Goal: Information Seeking & Learning: Learn about a topic

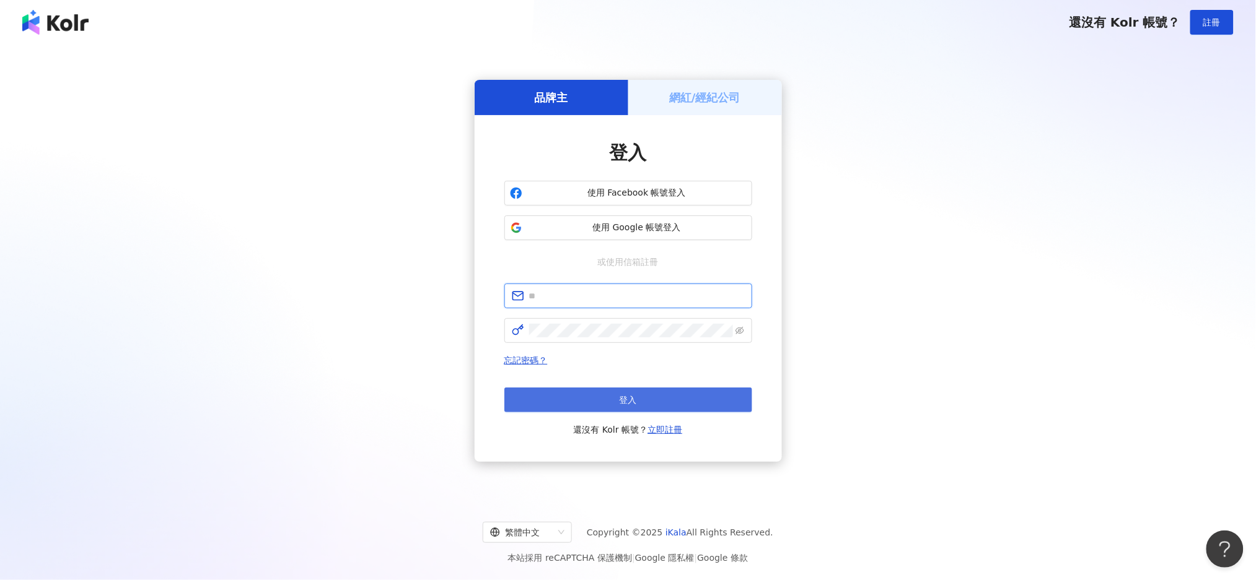
type input "**********"
click at [637, 403] on button "登入" at bounding box center [628, 400] width 248 height 25
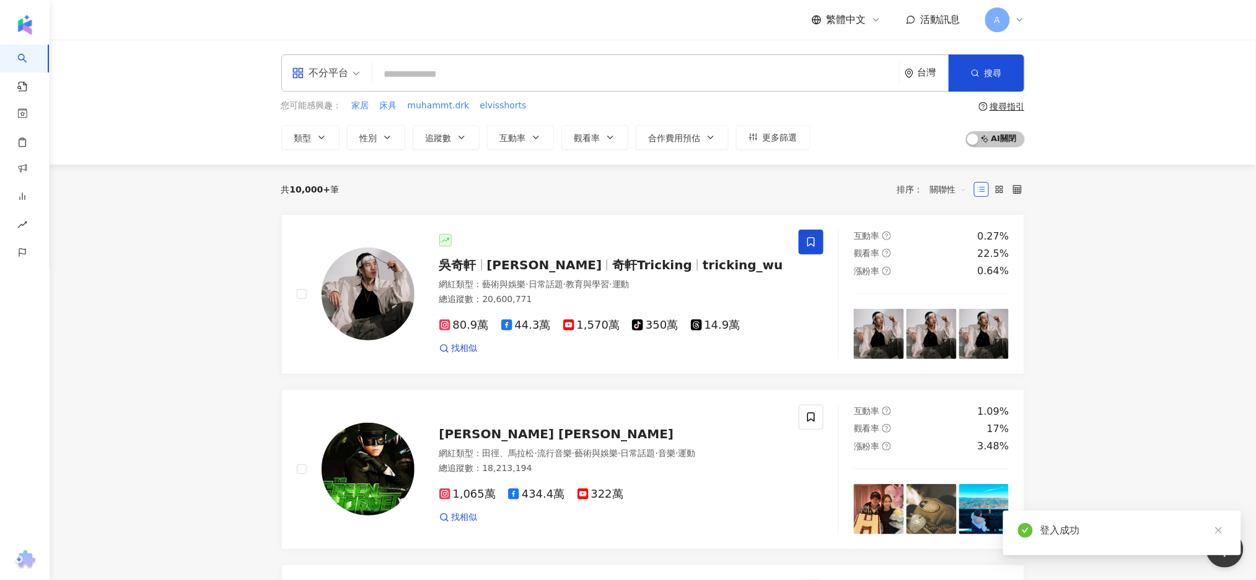
click at [361, 70] on div "不分平台" at bounding box center [326, 73] width 82 height 36
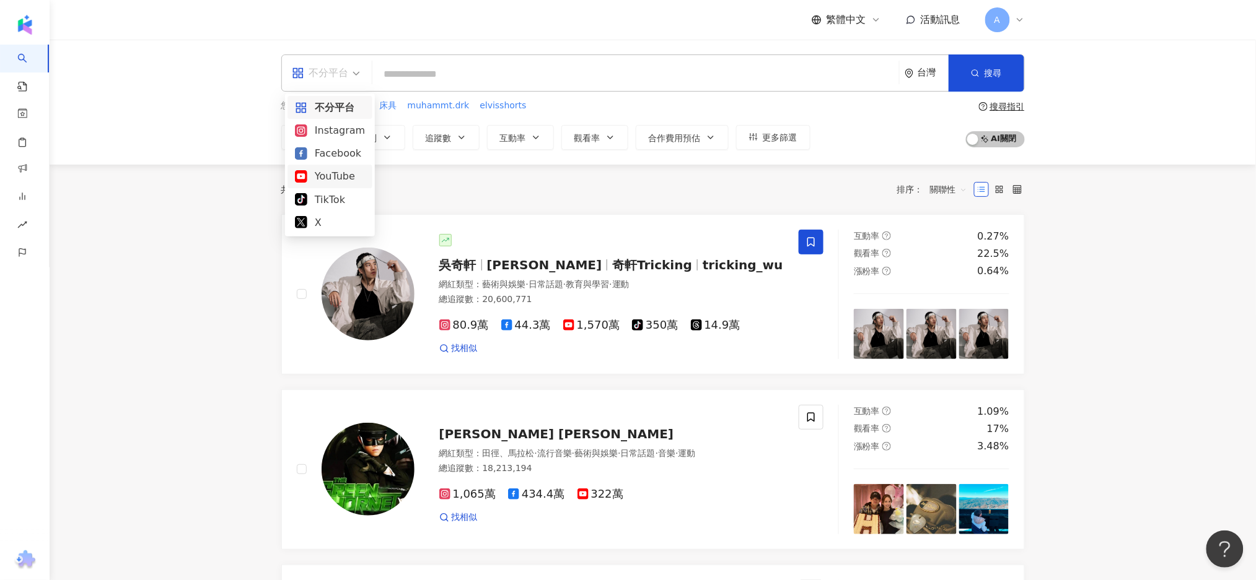
click at [342, 175] on div "YouTube" at bounding box center [330, 175] width 70 height 15
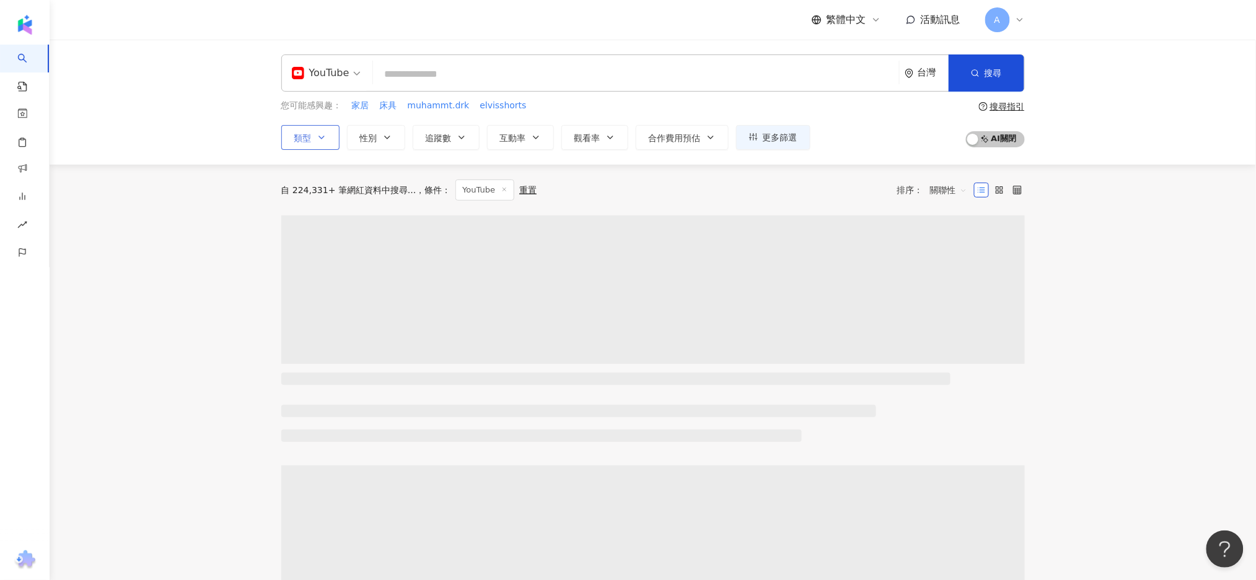
click at [328, 133] on button "類型" at bounding box center [310, 137] width 58 height 25
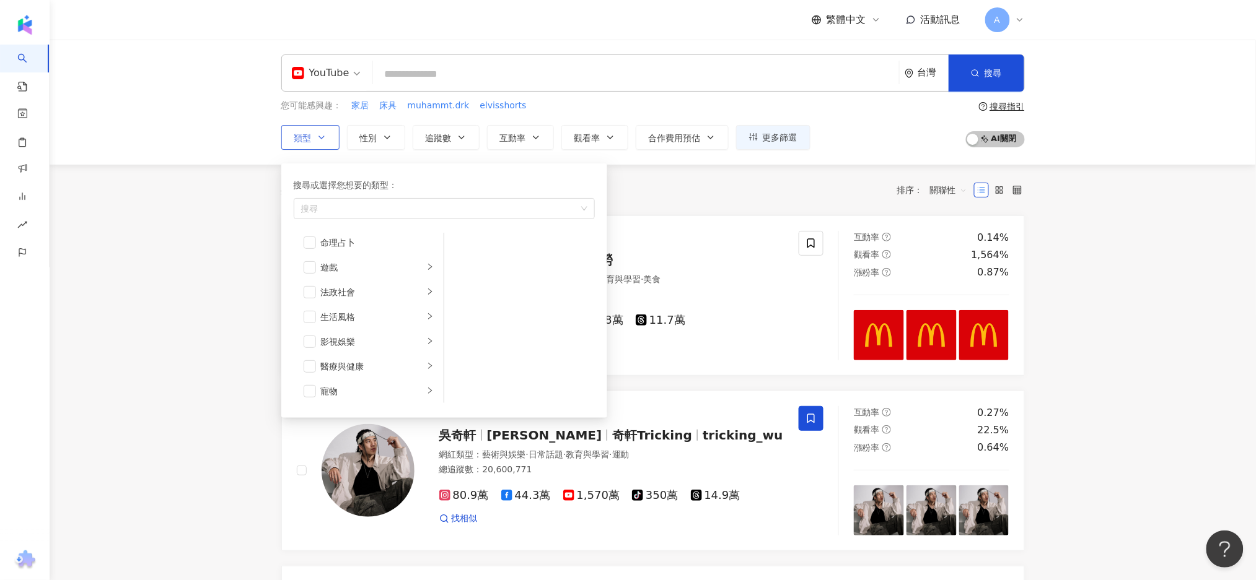
scroll to position [206, 0]
click at [426, 334] on icon "right" at bounding box center [429, 337] width 7 height 7
click at [463, 360] on span "button" at bounding box center [460, 363] width 12 height 12
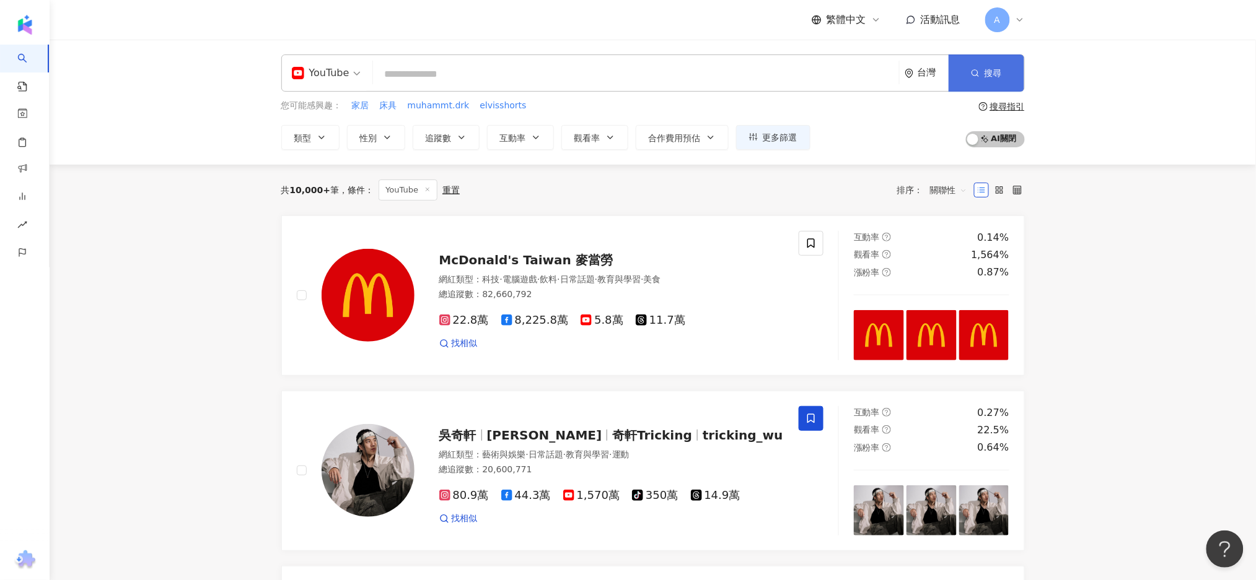
click at [989, 77] on span "搜尋" at bounding box center [992, 73] width 17 height 10
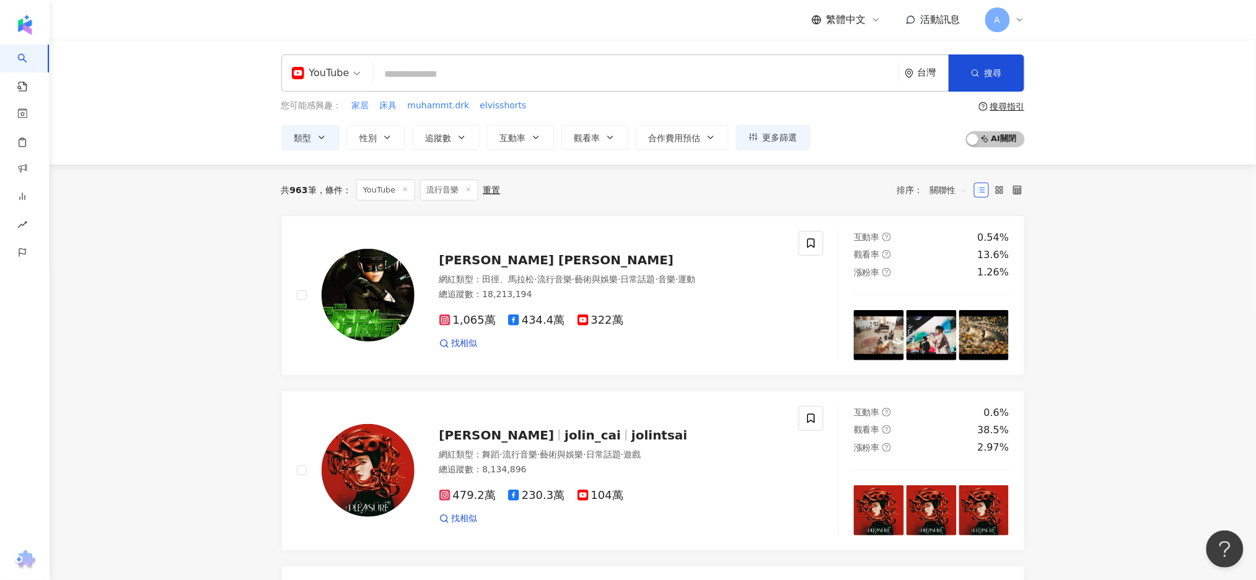
click at [359, 74] on span "YouTube" at bounding box center [326, 73] width 69 height 20
click at [201, 104] on div "yt YouTube 台灣 搜尋 您可能感興趣： 家居 床具 muhammt.drk elvisshorts 類型 性別 追蹤數 互動率 觀看率 合作費用預估…" at bounding box center [653, 102] width 1206 height 125
click at [320, 138] on icon "button" at bounding box center [321, 137] width 5 height 2
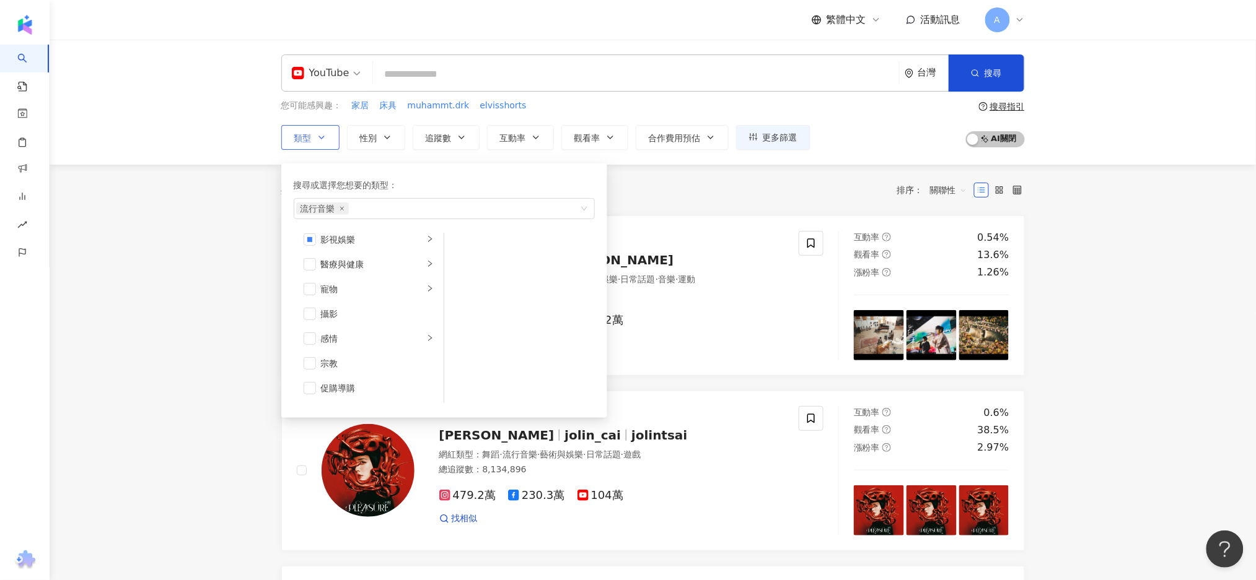
scroll to position [224, 0]
click at [416, 327] on li "影視娛樂" at bounding box center [368, 321] width 145 height 25
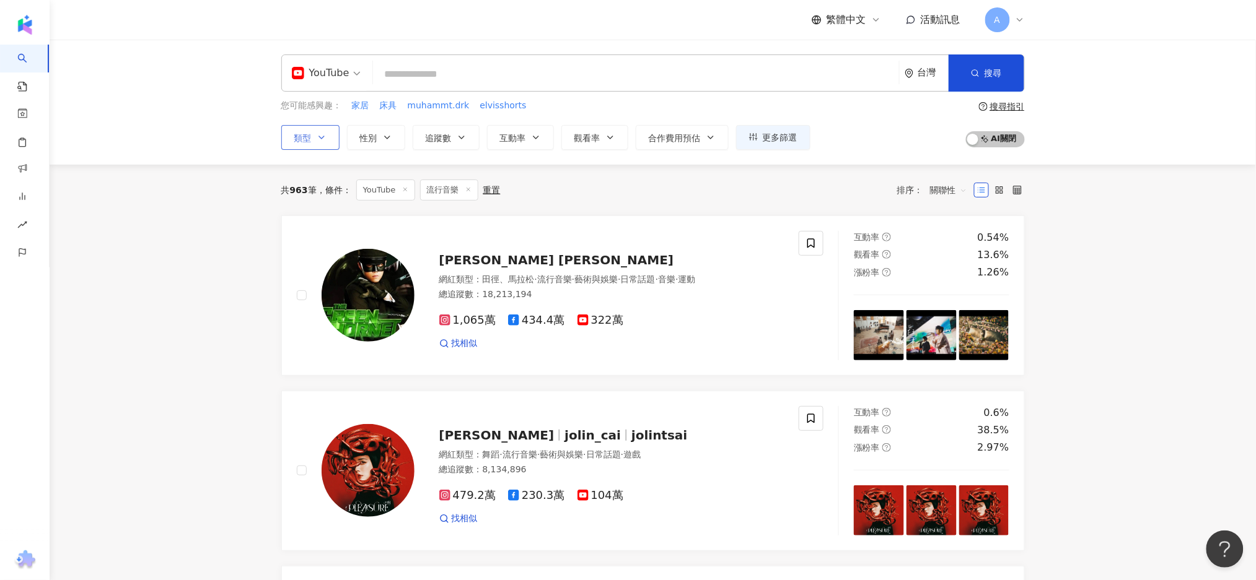
click at [318, 146] on button "類型" at bounding box center [310, 137] width 58 height 25
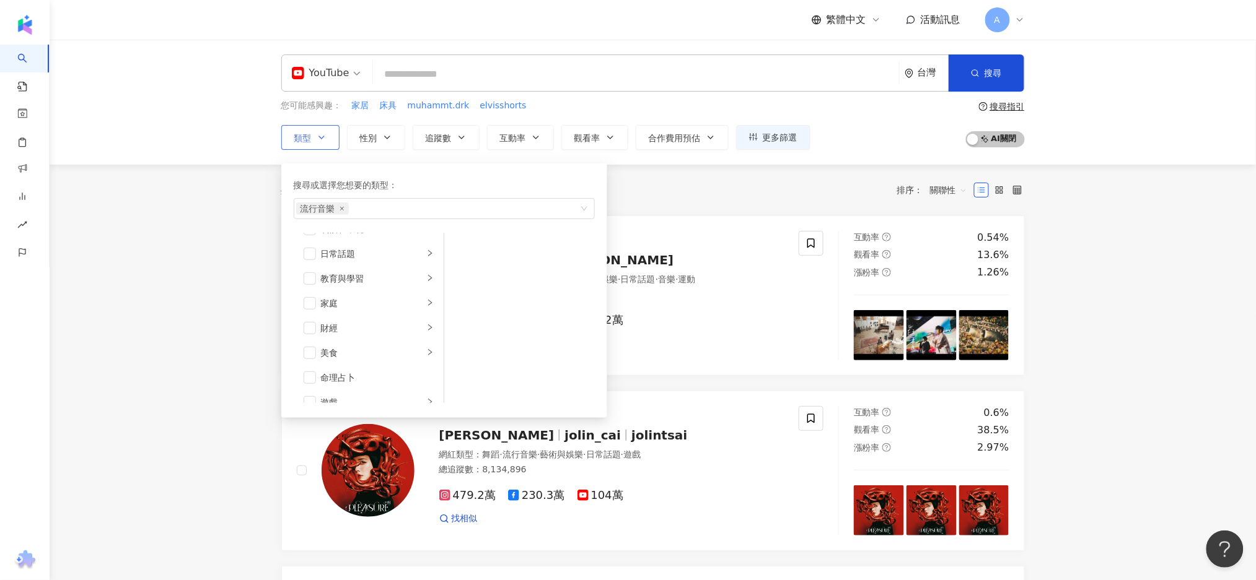
scroll to position [63, 0]
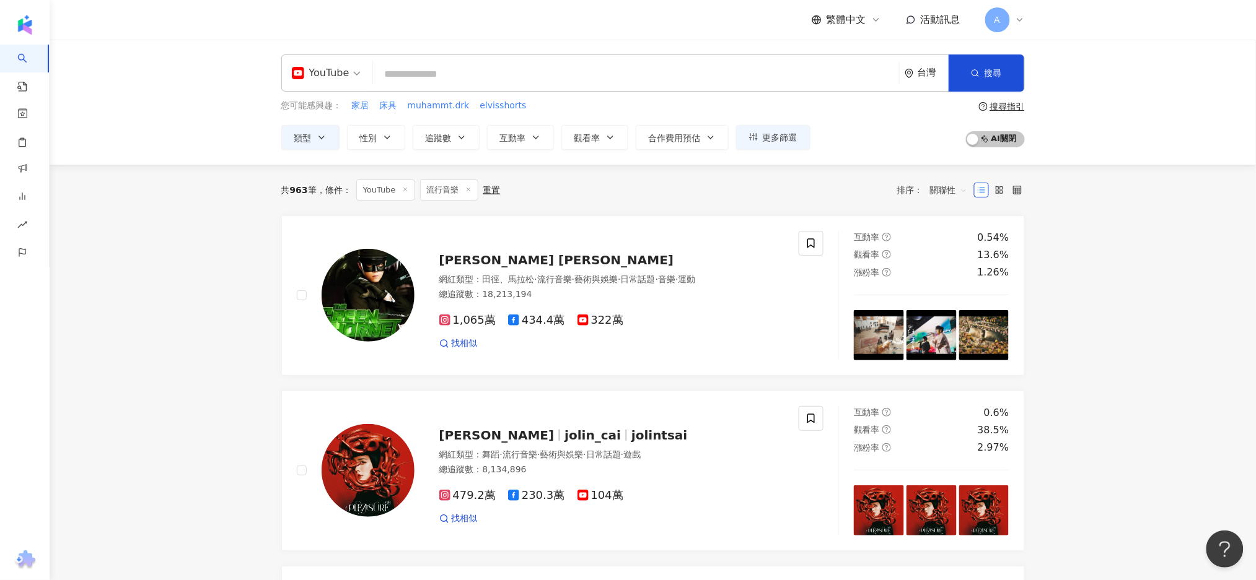
click at [793, 171] on div "共 963 筆 條件 ： YouTube 流行音樂 重置 排序： 關聯性" at bounding box center [652, 190] width 743 height 51
click at [784, 137] on span "更多篩選" at bounding box center [779, 138] width 35 height 10
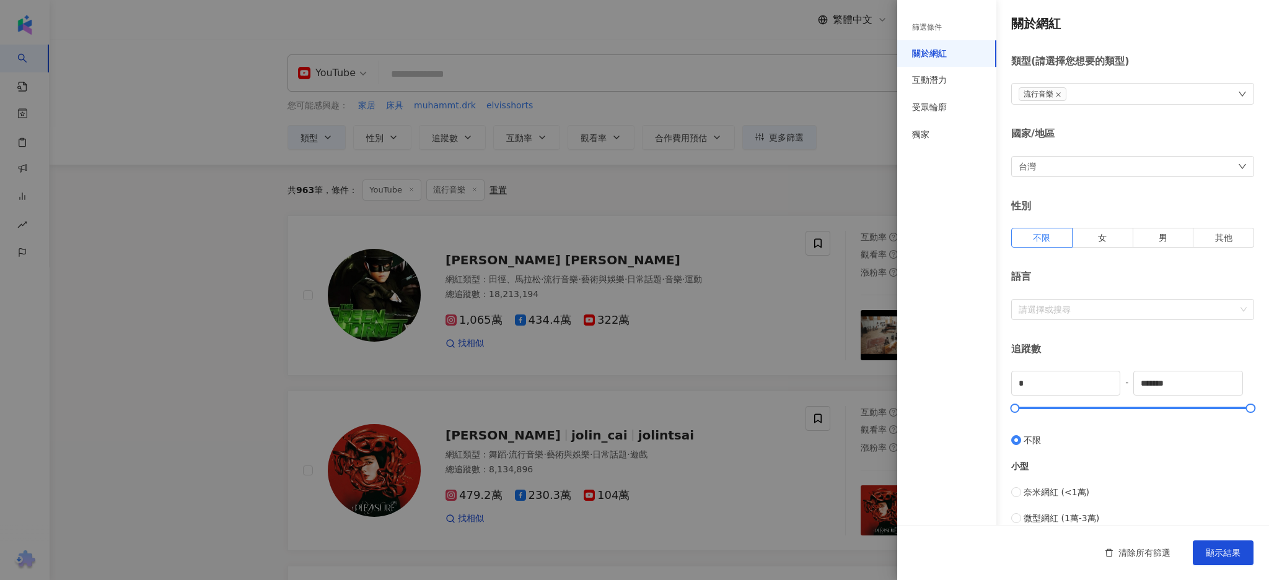
click at [536, 195] on div at bounding box center [634, 290] width 1269 height 580
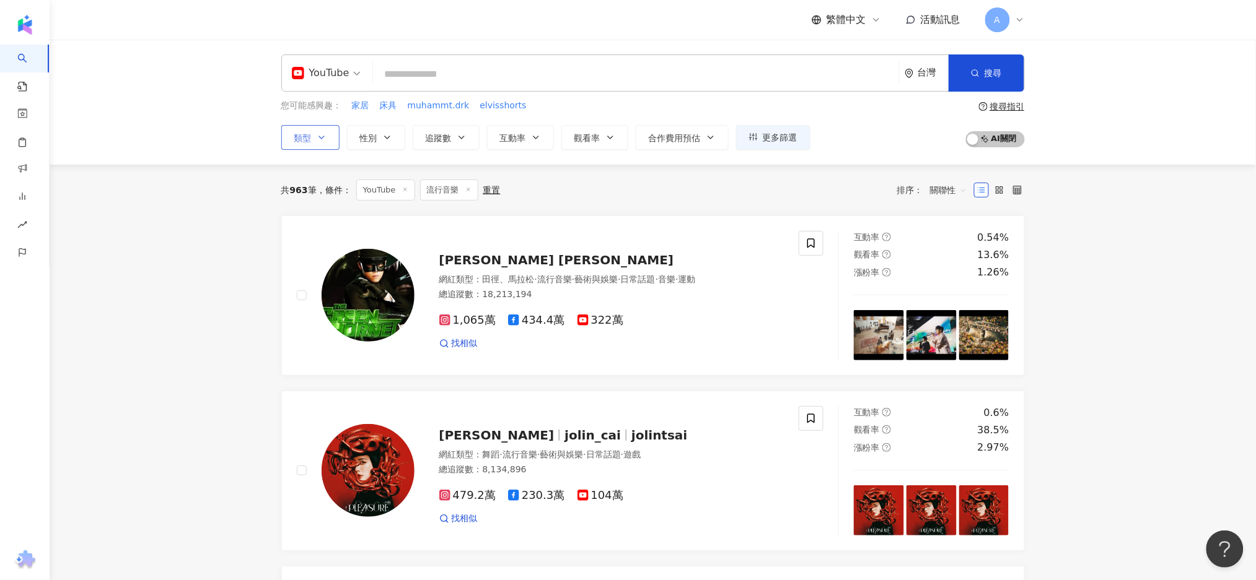
click at [325, 133] on icon "button" at bounding box center [322, 138] width 10 height 10
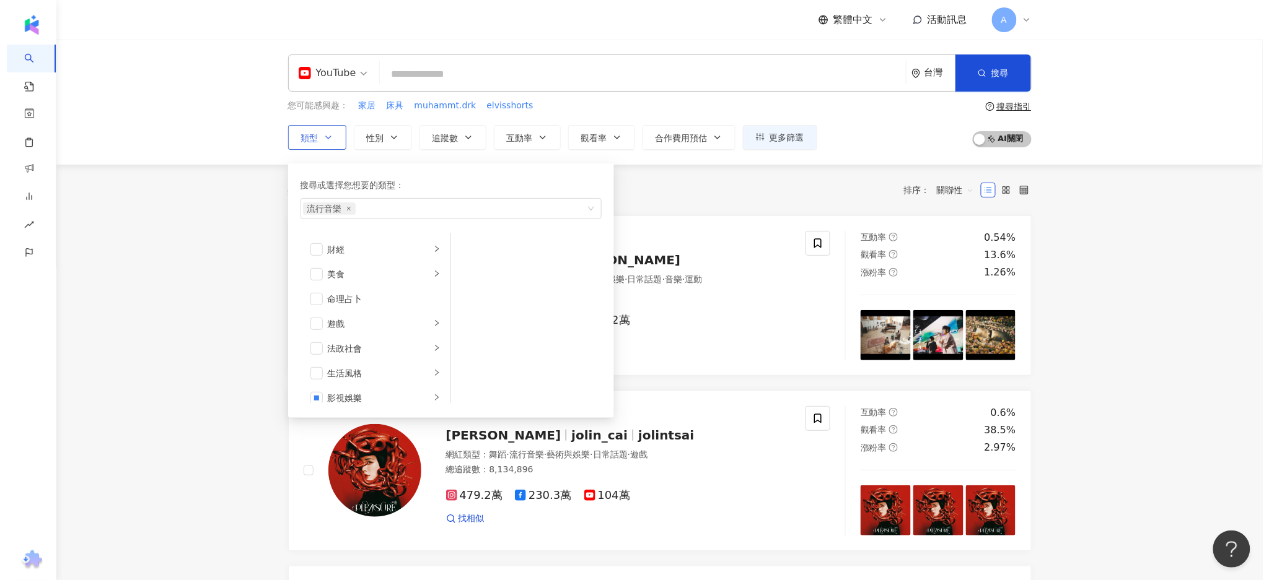
scroll to position [248, 0]
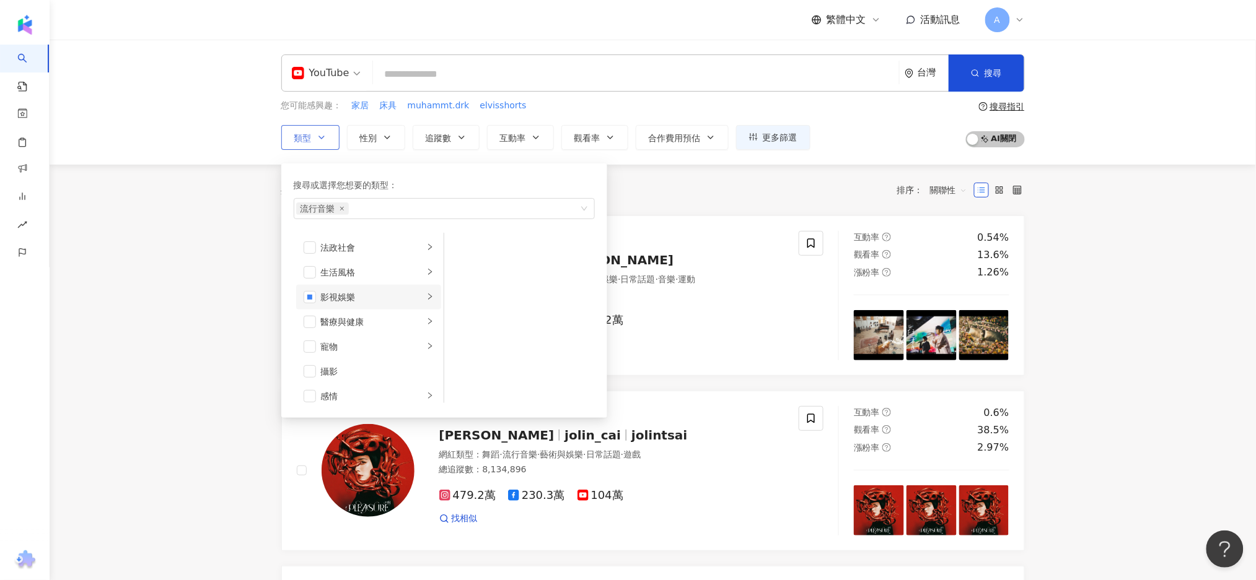
click at [428, 299] on icon "right" at bounding box center [430, 297] width 4 height 6
click at [789, 142] on span "更多篩選" at bounding box center [779, 138] width 35 height 10
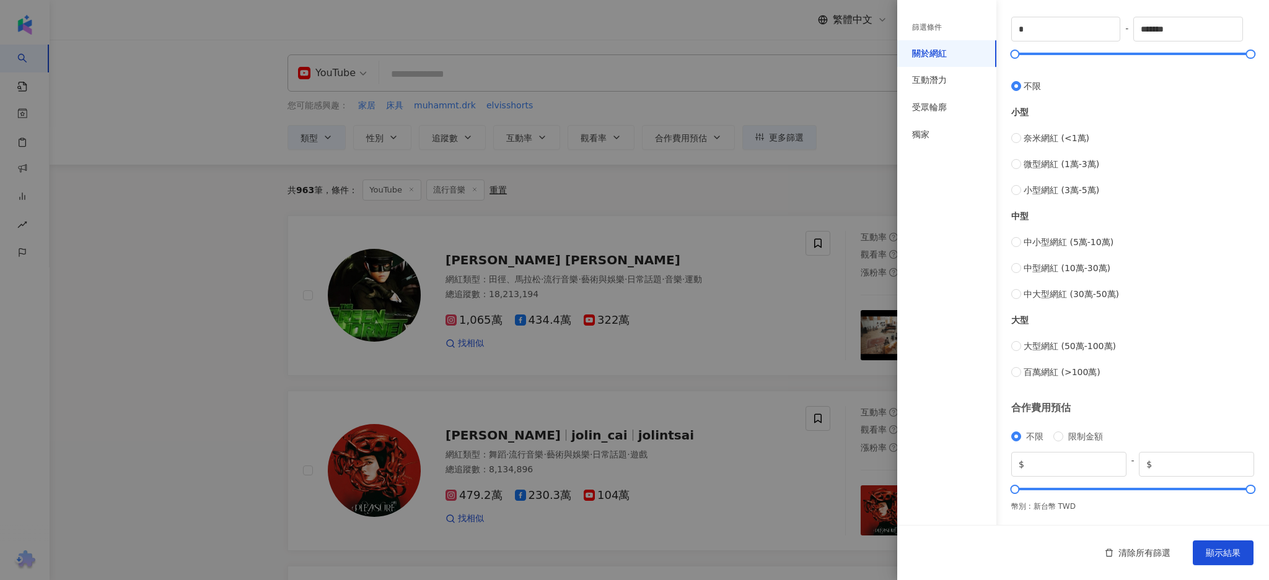
scroll to position [0, 0]
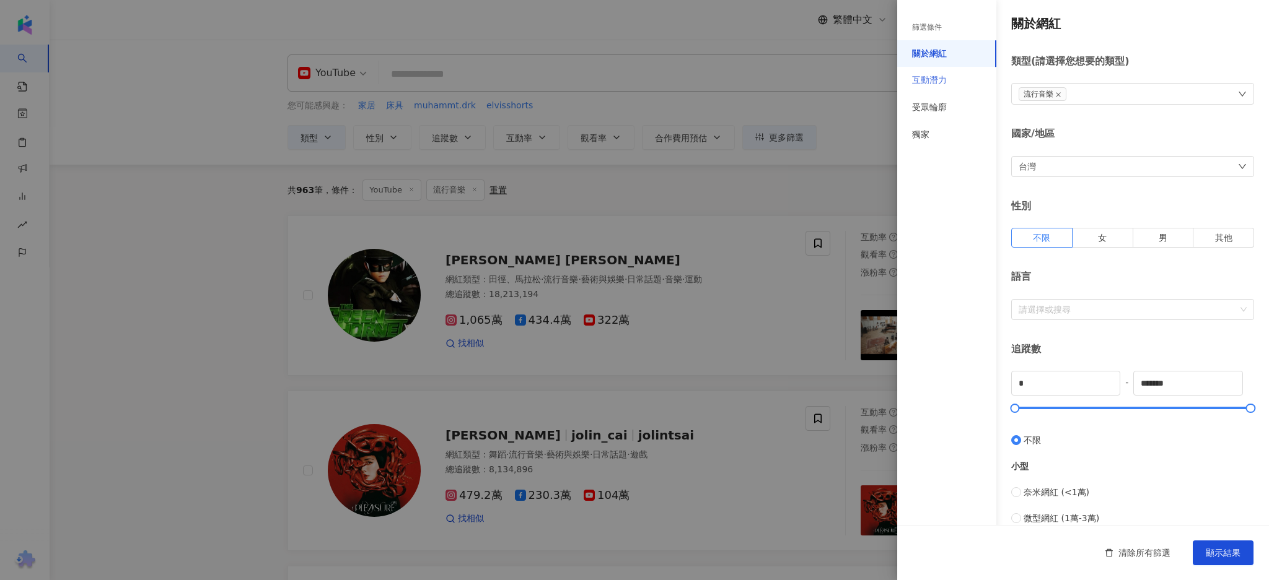
click at [958, 89] on div "互動潛力" at bounding box center [946, 80] width 99 height 27
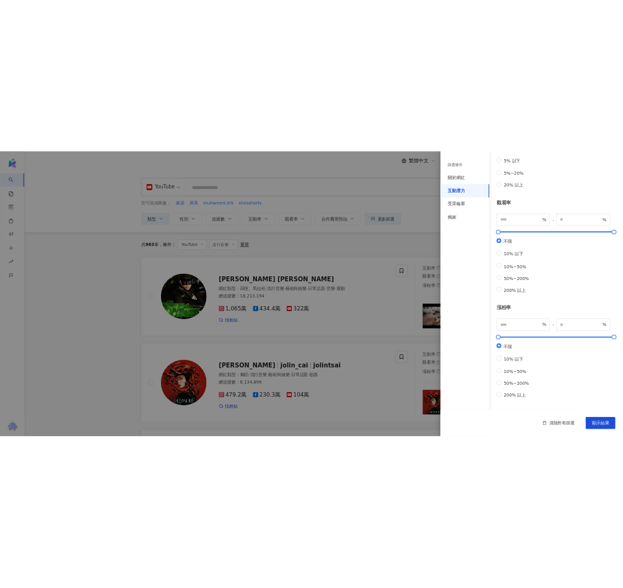
scroll to position [255, 0]
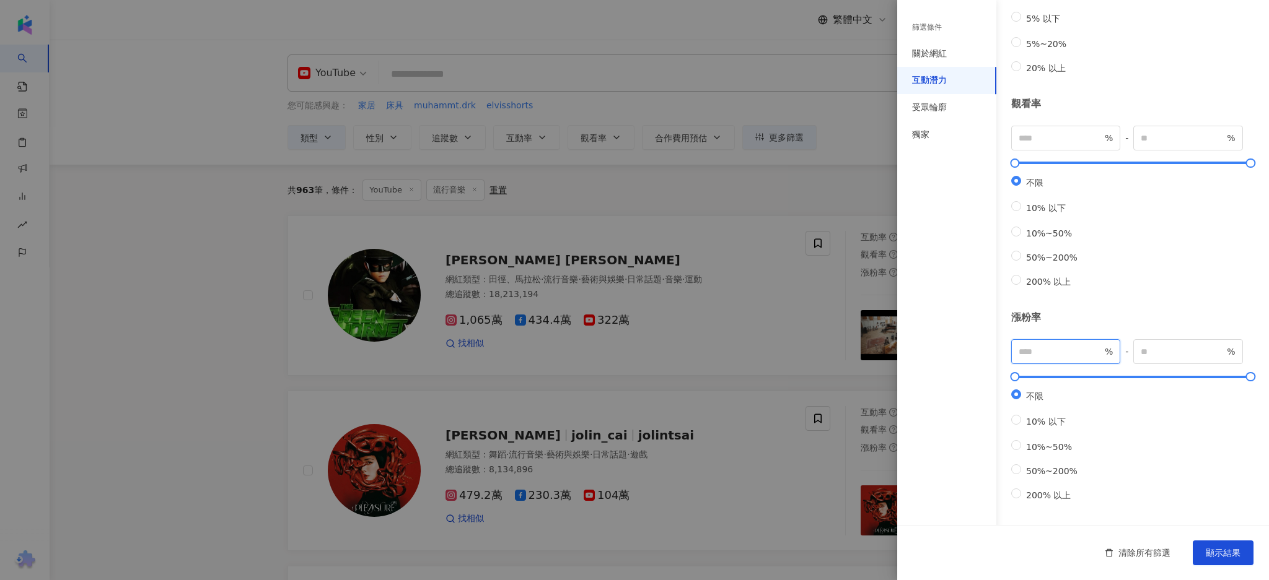
click at [1078, 345] on input "number" at bounding box center [1060, 352] width 84 height 14
type input "*"
click at [1174, 339] on span "%" at bounding box center [1187, 351] width 109 height 25
click at [1181, 345] on input "number" at bounding box center [1182, 352] width 84 height 14
type input "*****"
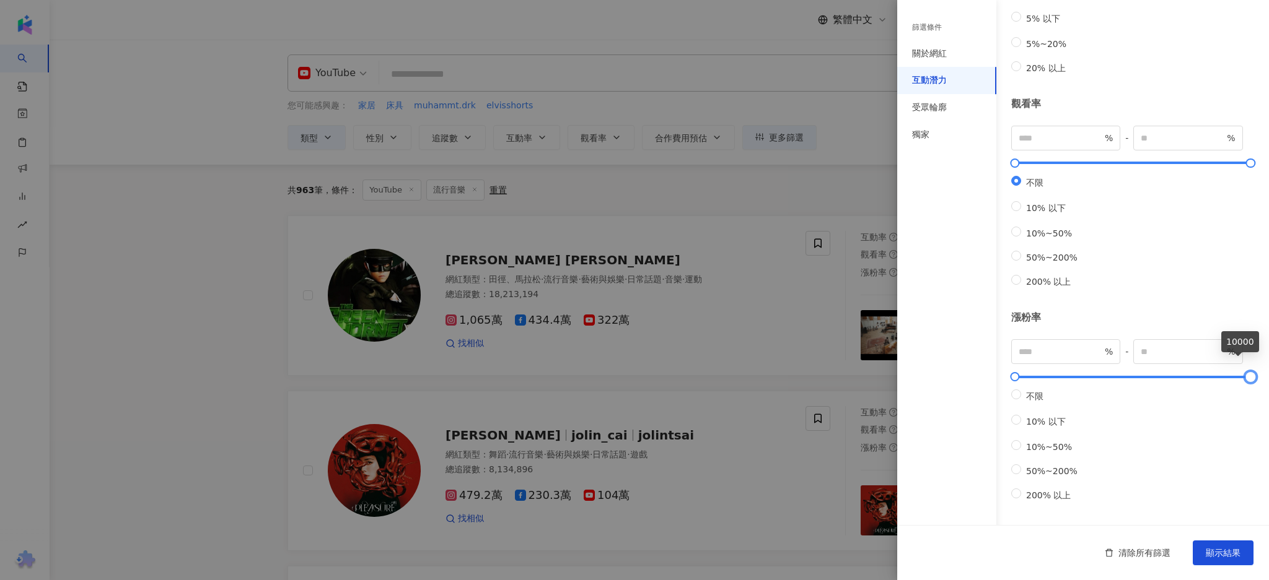
drag, startPoint x: 1236, startPoint y: 364, endPoint x: 1260, endPoint y: 390, distance: 36.4
click at [1255, 364] on div "篩選條件 關於網紅 互動潛力 受眾輪廓 獨家 關於網紅 類型 ( 請選擇您想要的類型 ) 流行音樂 國家/地區 台灣 性別 不限 女 男 其他 語言 請選擇或…" at bounding box center [1083, 290] width 372 height 580
click at [1216, 543] on button "顯示結果" at bounding box center [1222, 553] width 61 height 25
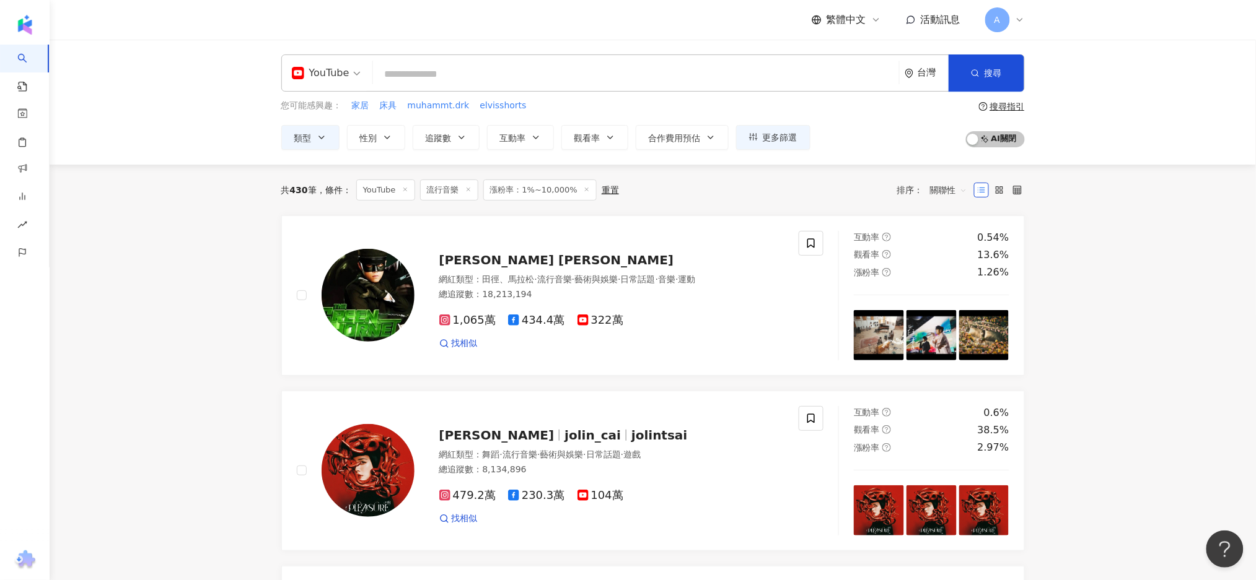
click at [955, 188] on span "關聯性" at bounding box center [948, 190] width 37 height 20
click at [944, 211] on div "關聯性" at bounding box center [948, 216] width 31 height 14
click at [354, 76] on span "YouTube" at bounding box center [326, 73] width 69 height 20
click at [344, 181] on div "YouTube" at bounding box center [330, 175] width 70 height 15
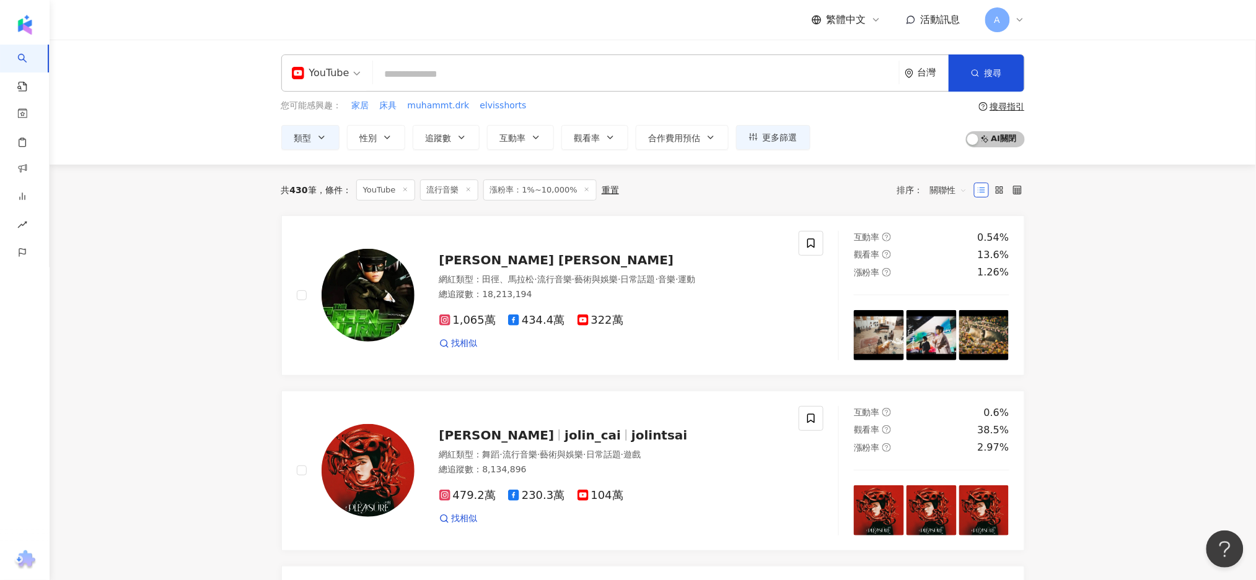
click at [360, 67] on div "YouTube" at bounding box center [326, 73] width 82 height 36
click at [199, 84] on div "yt YouTube 台灣 搜尋 您可能感興趣： 家居 床具 muhammt.drk elvisshorts 類型 性別 追蹤數 互動率 觀看率 合作費用預估…" at bounding box center [653, 102] width 1206 height 125
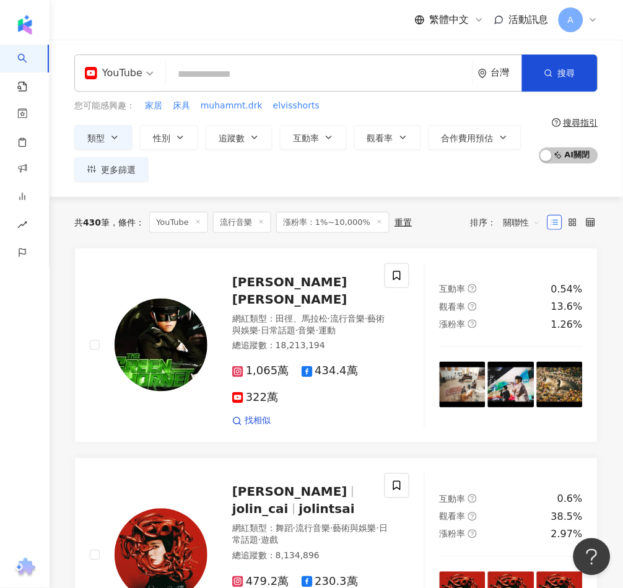
click at [513, 222] on span "關聯性" at bounding box center [522, 222] width 37 height 20
click at [377, 222] on icon at bounding box center [380, 222] width 6 height 6
click at [377, 139] on span "觀看率" at bounding box center [380, 138] width 26 height 10
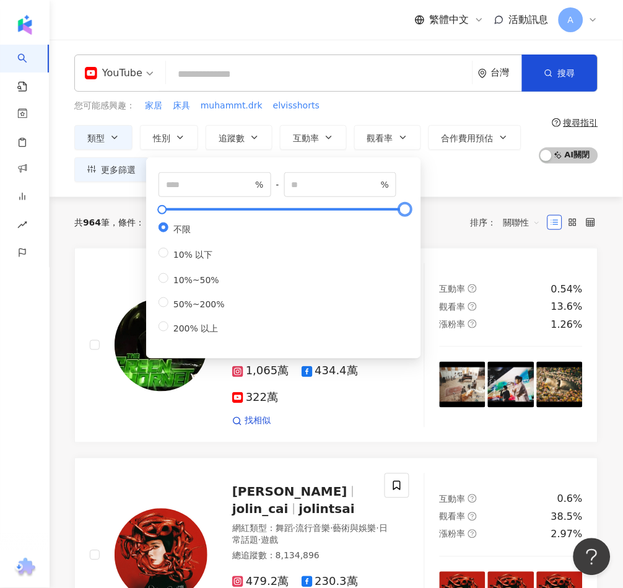
type input "*"
type input "*****"
drag, startPoint x: 401, startPoint y: 212, endPoint x: 420, endPoint y: 212, distance: 18.6
click at [420, 212] on div "* % - ***** % 不限 10% 以下 10%~50% 50%~200% 200% 以上" at bounding box center [283, 257] width 275 height 201
click at [454, 181] on div "類型 性別 追蹤數 互動率 觀看率 合作費用預估 更多篩選 篩選條件 關於網紅 互動潛力 受眾輪廓 獨家 關於網紅 類型 ( 請選擇您想要的類型 ) 流行音樂…" at bounding box center [303, 153] width 458 height 57
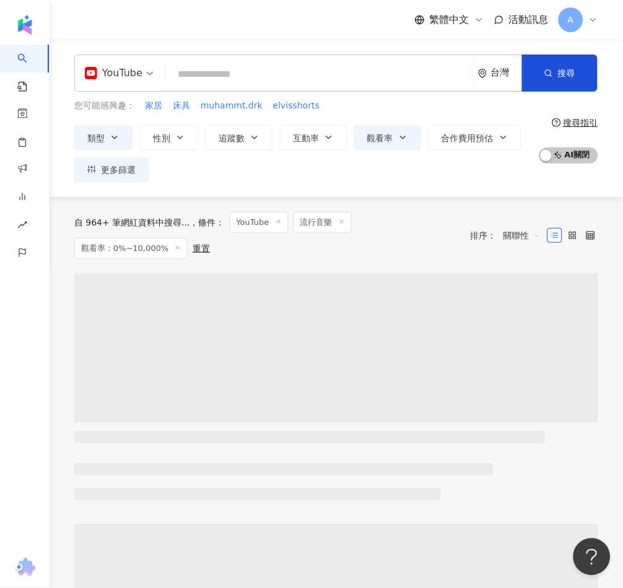
click at [539, 231] on span "關聯性" at bounding box center [522, 235] width 37 height 20
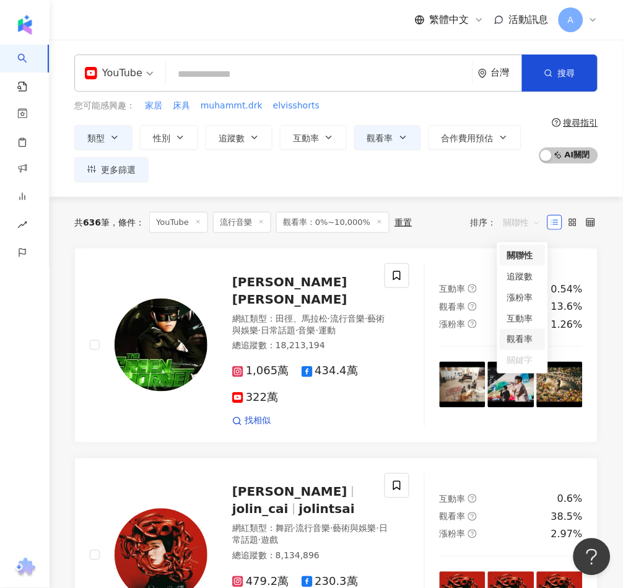
click at [535, 338] on div "觀看率" at bounding box center [522, 340] width 31 height 14
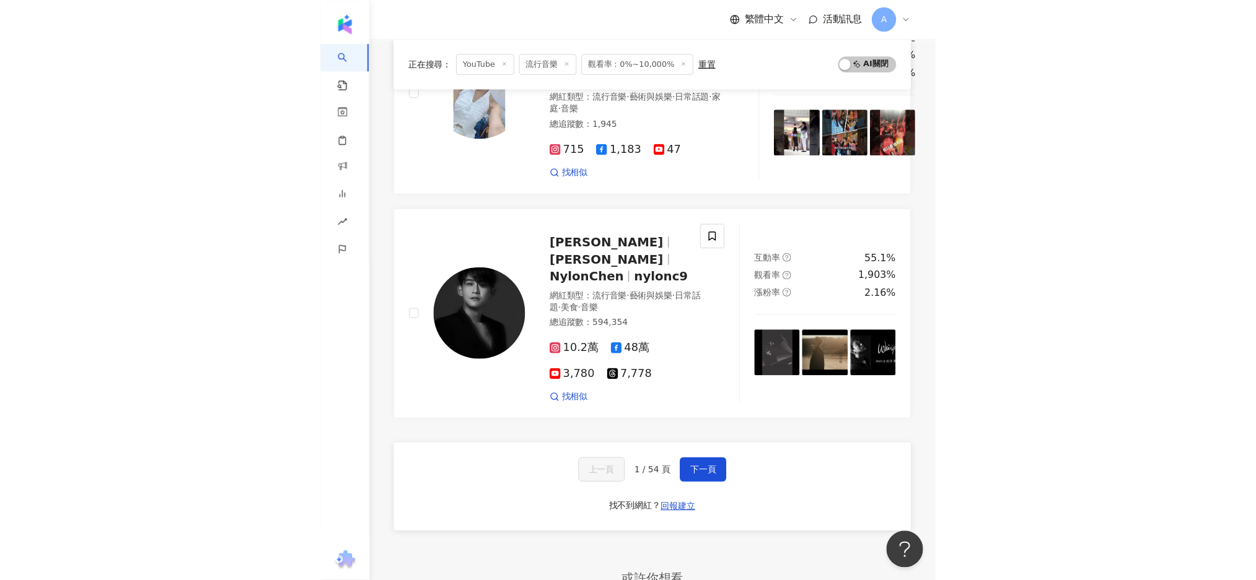
scroll to position [2285, 0]
